Goal: Task Accomplishment & Management: Use online tool/utility

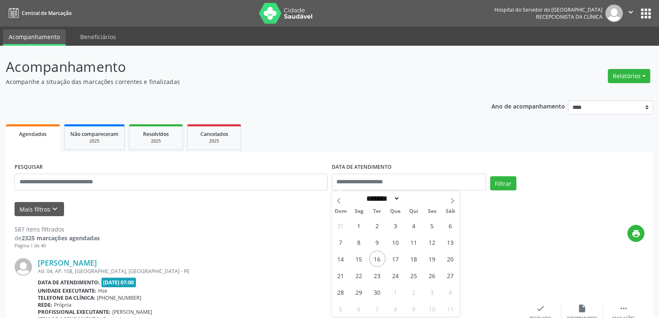
select select "*"
click at [628, 75] on button "Relatórios" at bounding box center [628, 76] width 42 height 14
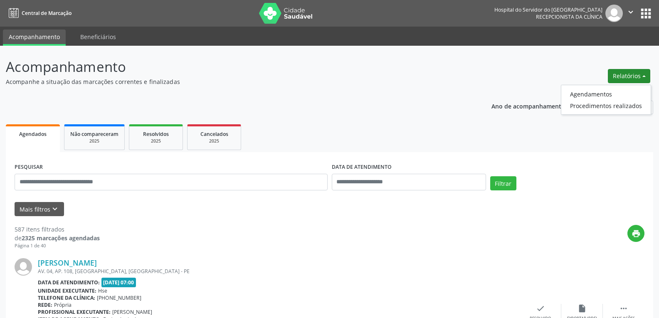
click at [620, 87] on ul "Agendamentos Procedimentos realizados" at bounding box center [605, 100] width 90 height 30
click at [614, 91] on link "Agendamentos" at bounding box center [605, 94] width 89 height 12
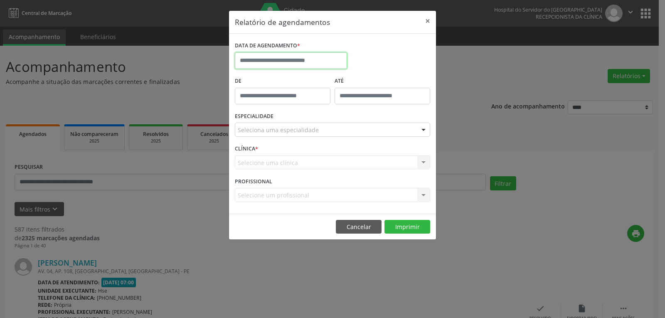
click at [279, 64] on input "text" at bounding box center [291, 60] width 112 height 17
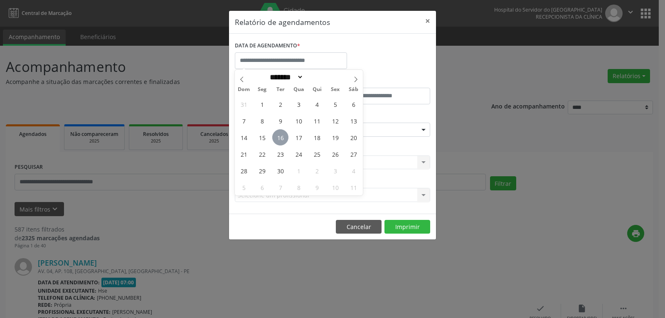
click at [280, 139] on span "16" at bounding box center [280, 137] width 16 height 16
type input "**********"
click at [280, 139] on span "16" at bounding box center [280, 137] width 16 height 16
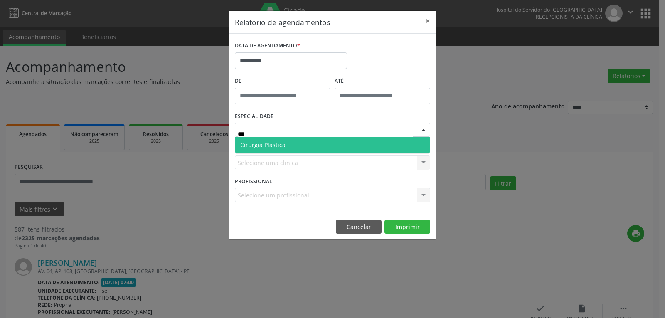
type input "****"
click at [301, 144] on span "Cirurgia Plastica" at bounding box center [332, 145] width 194 height 17
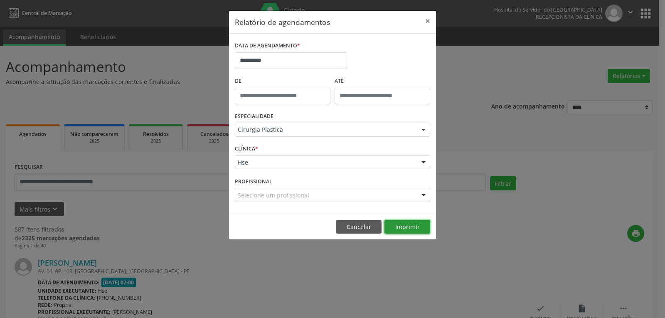
click at [401, 224] on button "Imprimir" at bounding box center [407, 227] width 46 height 14
